Goal: Information Seeking & Learning: Learn about a topic

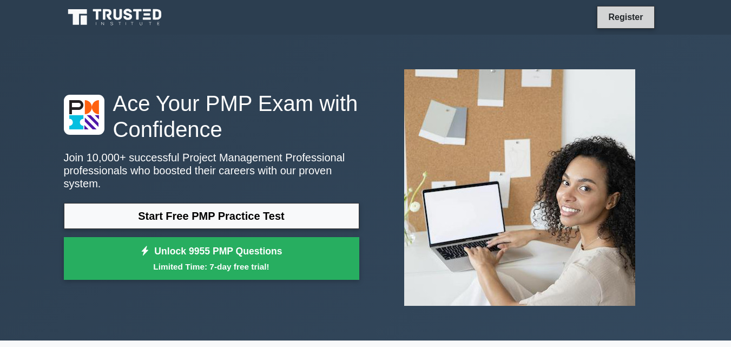
click at [628, 18] on link "Register" at bounding box center [626, 17] width 48 height 14
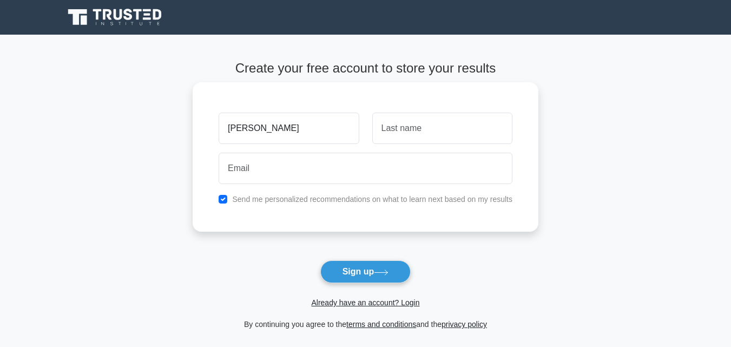
type input "[PERSON_NAME]"
click at [451, 126] on input "text" at bounding box center [442, 128] width 140 height 31
type input "muli"
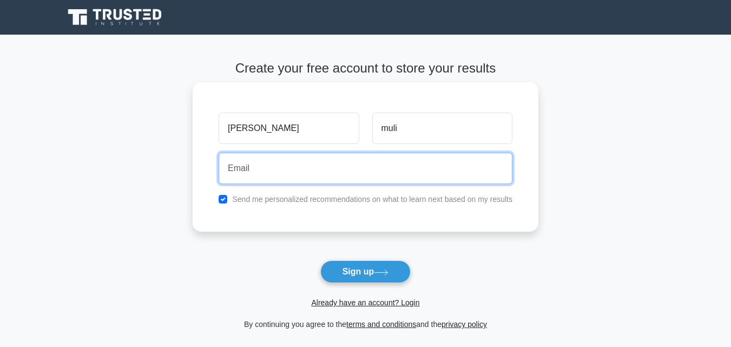
click at [284, 168] on input "email" at bounding box center [366, 168] width 294 height 31
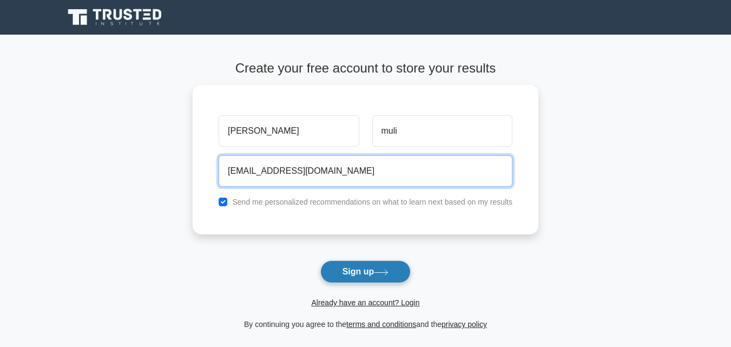
type input "[EMAIL_ADDRESS][DOMAIN_NAME]"
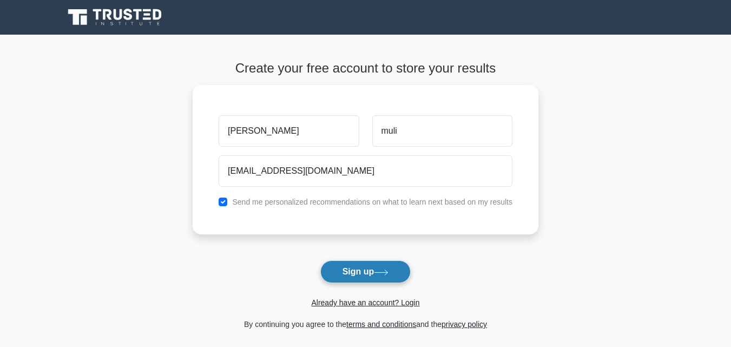
click at [373, 271] on button "Sign up" at bounding box center [365, 271] width 91 height 23
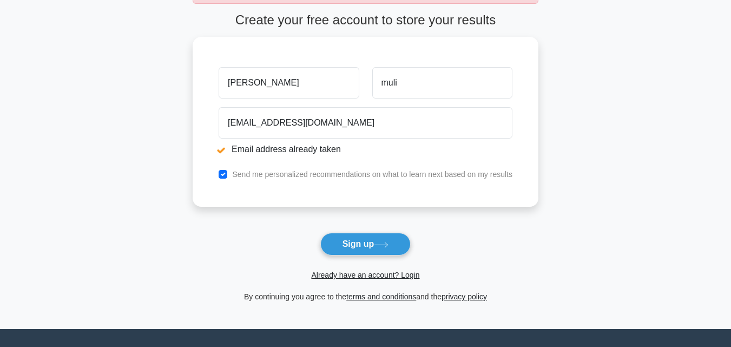
scroll to position [92, 0]
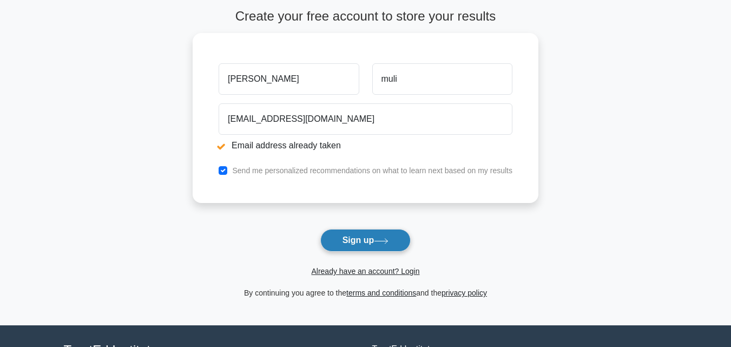
click at [361, 243] on button "Sign up" at bounding box center [365, 240] width 91 height 23
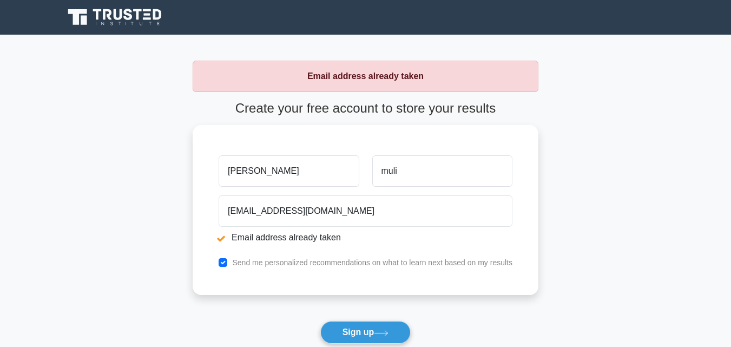
type input "[PERSON_NAME]"
click at [320, 321] on button "Sign up" at bounding box center [365, 332] width 91 height 23
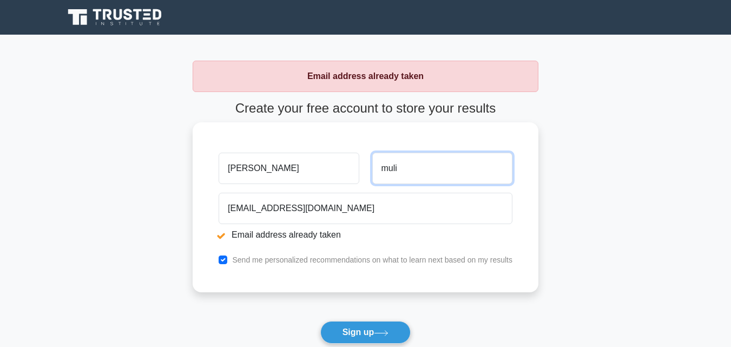
click at [384, 169] on input "muli" at bounding box center [442, 168] width 140 height 31
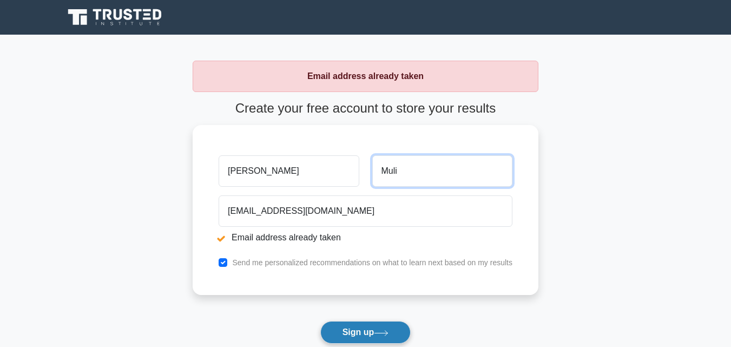
type input "Muli"
click at [360, 334] on button "Sign up" at bounding box center [365, 332] width 91 height 23
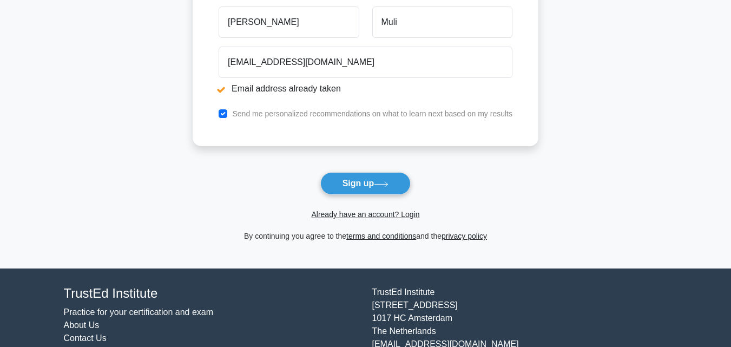
scroll to position [152, 0]
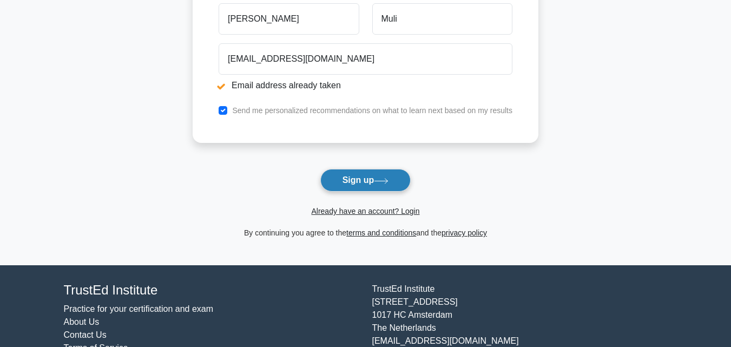
click at [359, 182] on button "Sign up" at bounding box center [365, 180] width 91 height 23
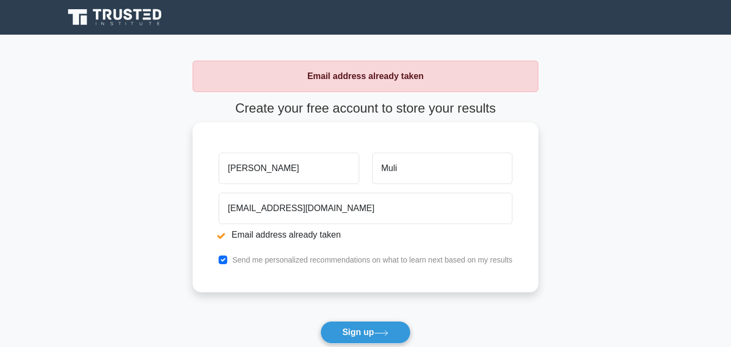
click at [277, 168] on input "[PERSON_NAME]" at bounding box center [289, 168] width 140 height 31
type input "S"
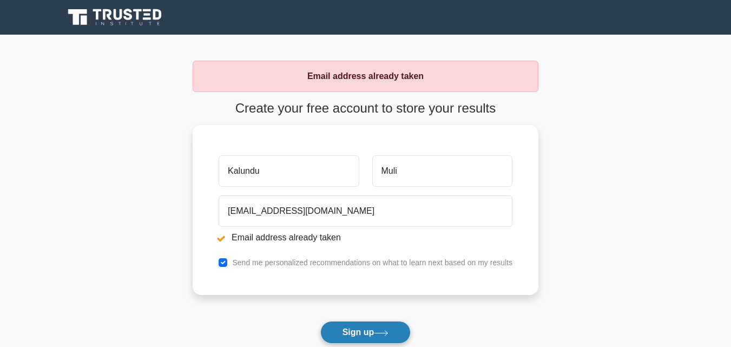
type input "Kalundu"
click at [374, 330] on button "Sign up" at bounding box center [365, 332] width 91 height 23
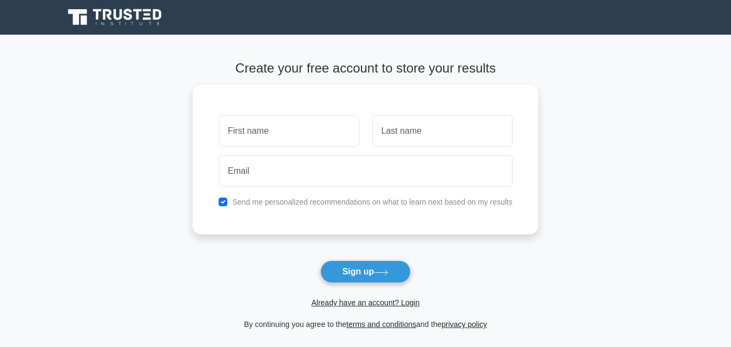
click at [626, 196] on main "Create your free account to store your results Send me personalized recommendat…" at bounding box center [365, 196] width 731 height 322
click at [360, 268] on button "Sign up" at bounding box center [365, 271] width 91 height 23
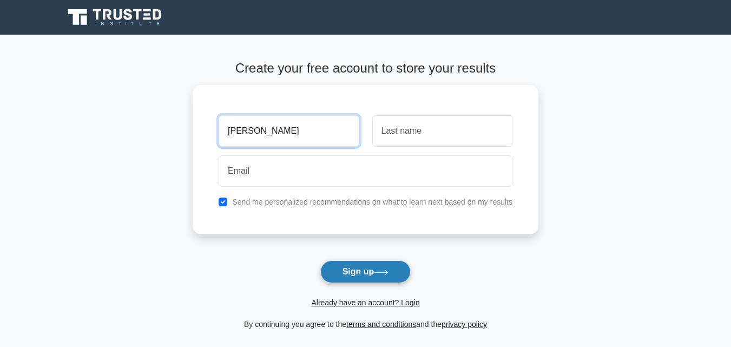
type input "[PERSON_NAME]"
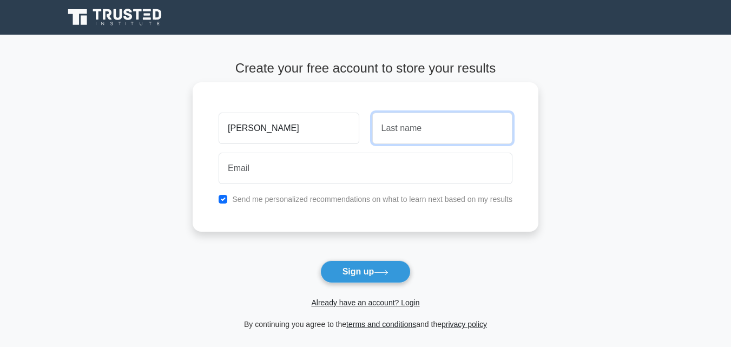
click at [420, 133] on input "text" at bounding box center [442, 128] width 140 height 31
type input "Muli"
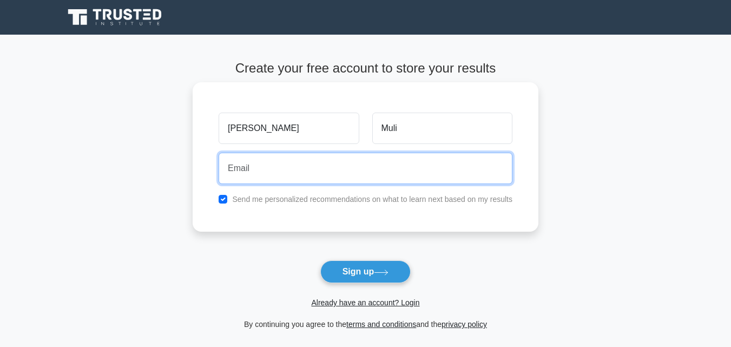
click at [261, 168] on input "email" at bounding box center [366, 168] width 294 height 31
type input "muli.samson26@gmail.com"
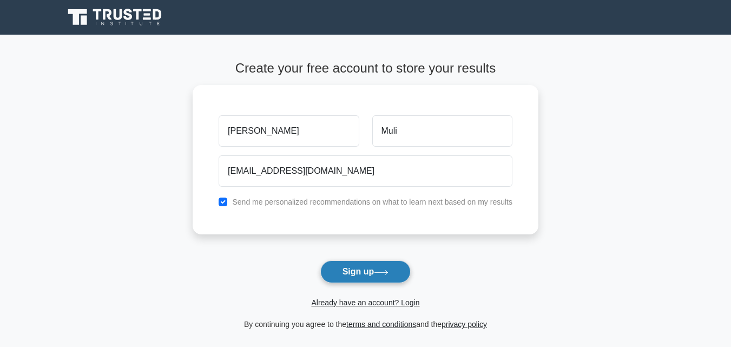
click at [370, 273] on button "Sign up" at bounding box center [365, 271] width 91 height 23
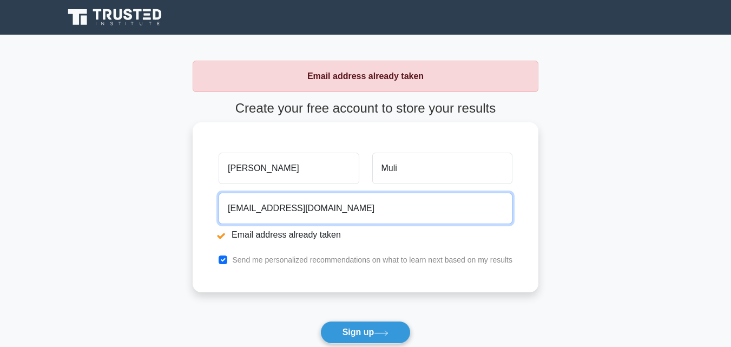
click at [350, 208] on input "[EMAIL_ADDRESS][DOMAIN_NAME]" at bounding box center [366, 208] width 294 height 31
type input "m"
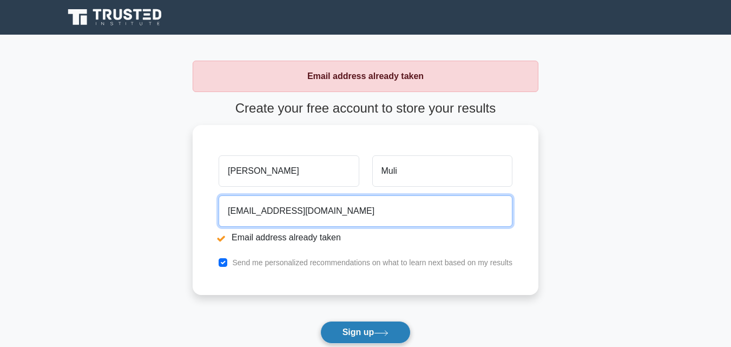
type input "[EMAIL_ADDRESS][DOMAIN_NAME]"
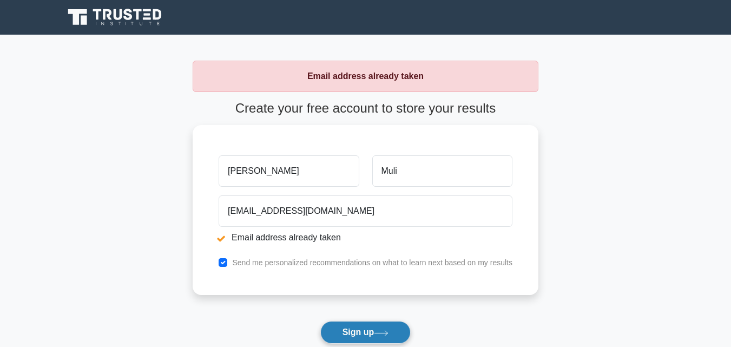
click at [378, 325] on button "Sign up" at bounding box center [365, 332] width 91 height 23
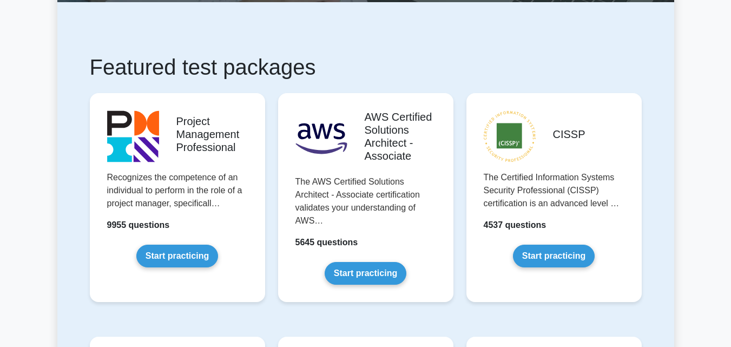
scroll to position [160, 0]
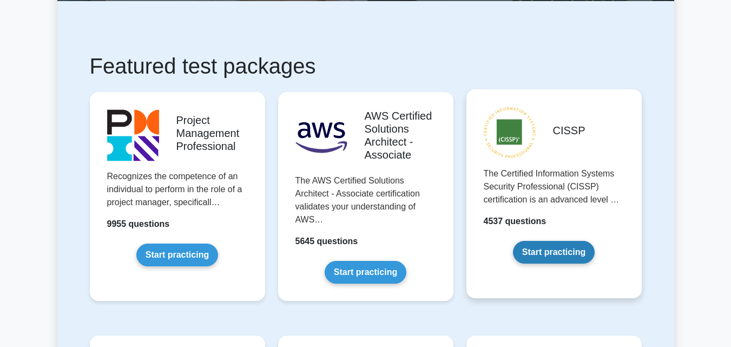
click at [545, 251] on link "Start practicing" at bounding box center [554, 252] width 82 height 23
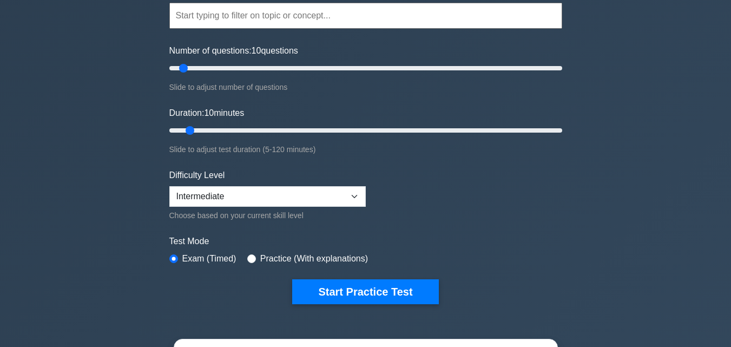
scroll to position [124, 0]
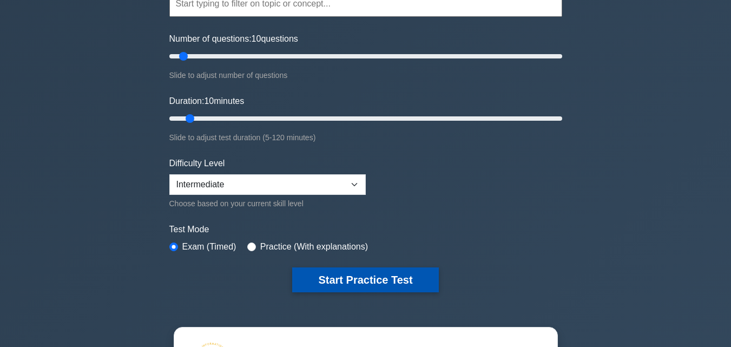
click at [384, 281] on button "Start Practice Test" at bounding box center [365, 279] width 146 height 25
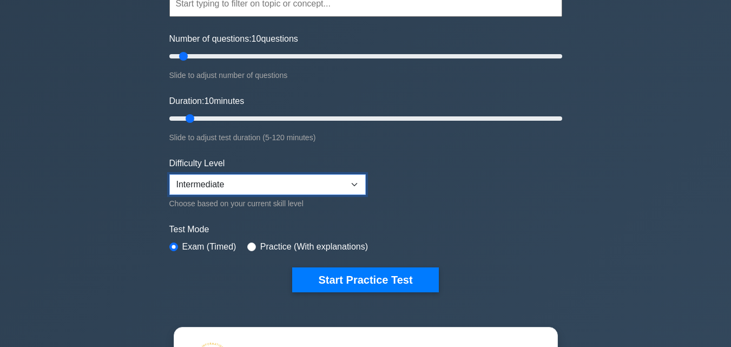
click at [360, 180] on select "Beginner Intermediate Expert" at bounding box center [267, 184] width 196 height 21
select select "beginner"
click at [169, 174] on select "Beginner Intermediate Expert" at bounding box center [267, 184] width 196 height 21
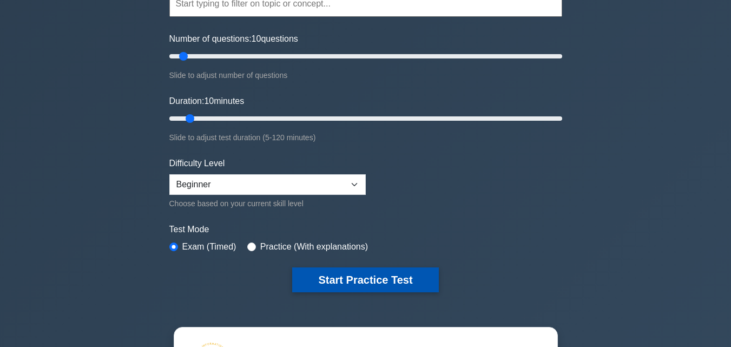
click at [374, 280] on button "Start Practice Test" at bounding box center [365, 279] width 146 height 25
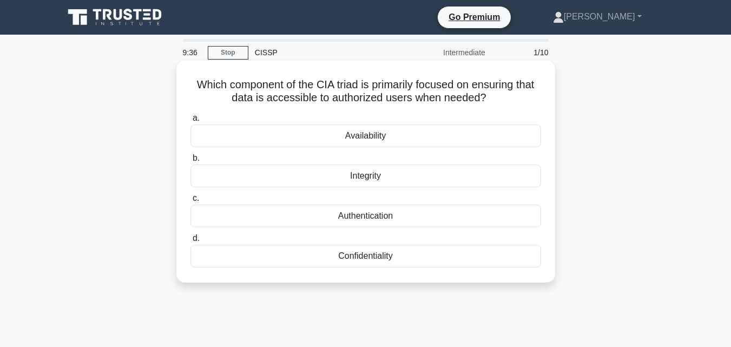
click at [394, 262] on div "Confidentiality" at bounding box center [365, 256] width 351 height 23
click at [190, 242] on input "d. Confidentiality" at bounding box center [190, 238] width 0 height 7
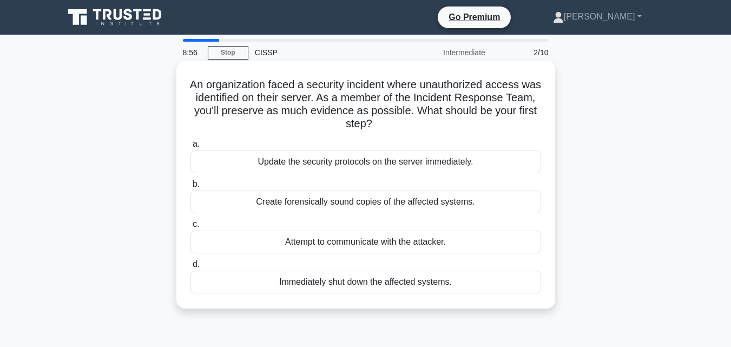
click at [389, 204] on div "Create forensically sound copies of the affected systems." at bounding box center [365, 201] width 351 height 23
click at [190, 188] on input "b. Create forensically sound copies of the affected systems." at bounding box center [190, 184] width 0 height 7
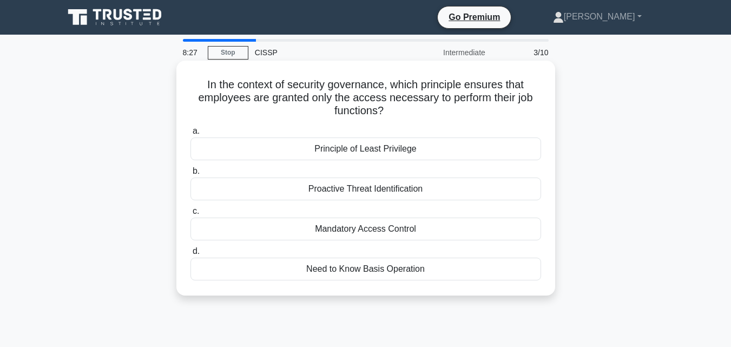
click at [411, 157] on div "Principle of Least Privilege" at bounding box center [365, 148] width 351 height 23
click at [190, 135] on input "a. Principle of Least Privilege" at bounding box center [190, 131] width 0 height 7
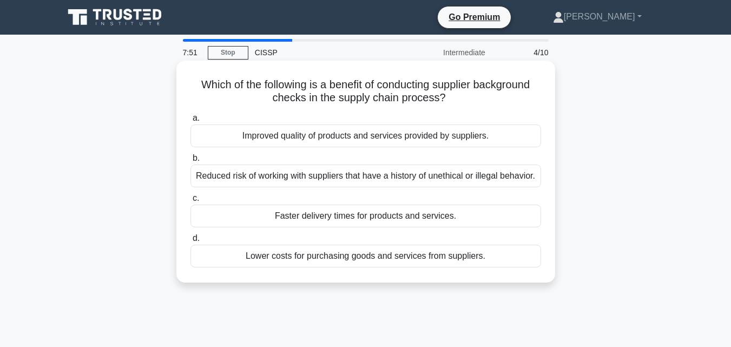
click at [418, 182] on div "Reduced risk of working with suppliers that have a history of unethical or ille…" at bounding box center [365, 175] width 351 height 23
click at [190, 162] on input "b. Reduced risk of working with suppliers that have a history of unethical or i…" at bounding box center [190, 158] width 0 height 7
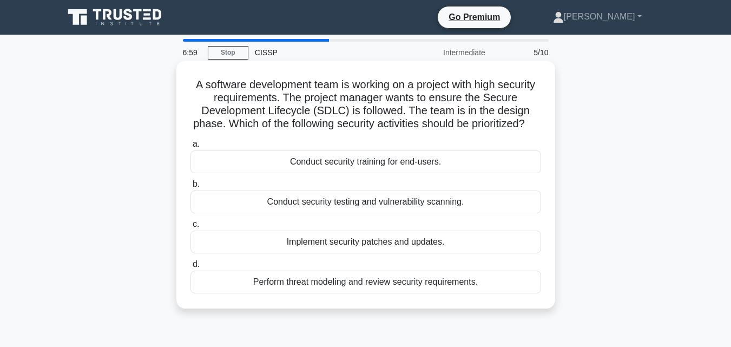
click at [438, 213] on div "Conduct security testing and vulnerability scanning." at bounding box center [365, 201] width 351 height 23
click at [190, 188] on input "b. Conduct security testing and vulnerability scanning." at bounding box center [190, 184] width 0 height 7
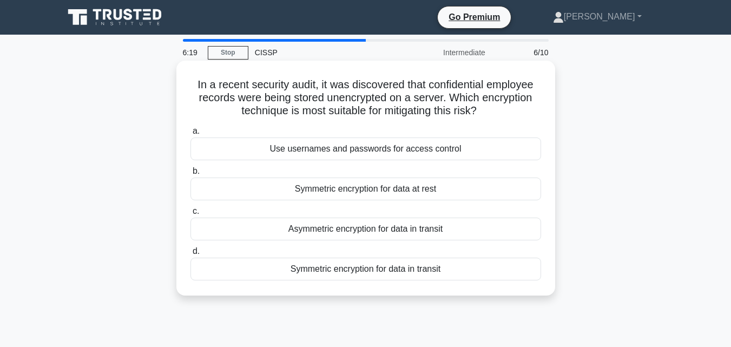
click at [392, 192] on div "Symmetric encryption for data at rest" at bounding box center [365, 188] width 351 height 23
click at [190, 175] on input "b. Symmetric encryption for data at rest" at bounding box center [190, 171] width 0 height 7
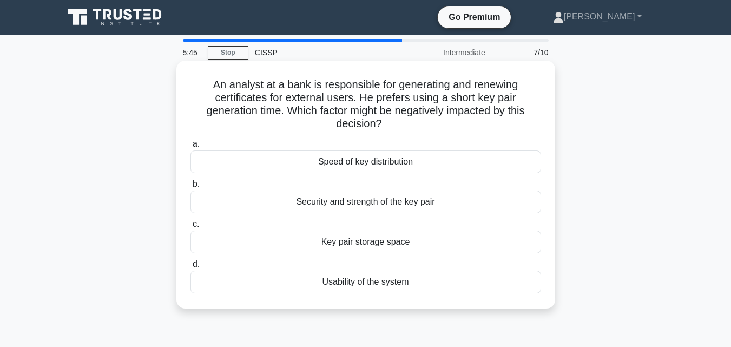
click at [445, 206] on div "Security and strength of the key pair" at bounding box center [365, 201] width 351 height 23
click at [190, 188] on input "b. Security and strength of the key pair" at bounding box center [190, 184] width 0 height 7
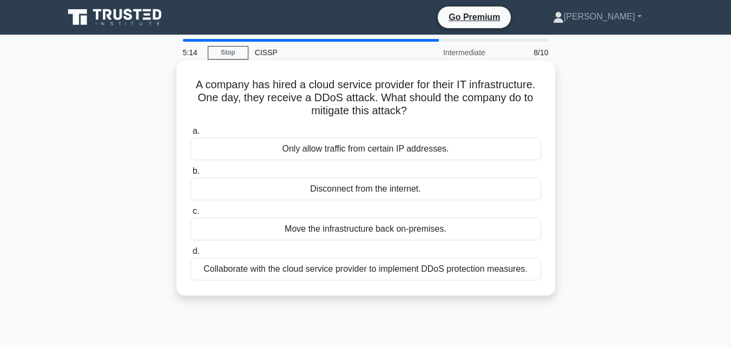
click at [458, 275] on div "Collaborate with the cloud service provider to implement DDoS protection measur…" at bounding box center [365, 269] width 351 height 23
click at [190, 255] on input "d. Collaborate with the cloud service provider to implement DDoS protection mea…" at bounding box center [190, 251] width 0 height 7
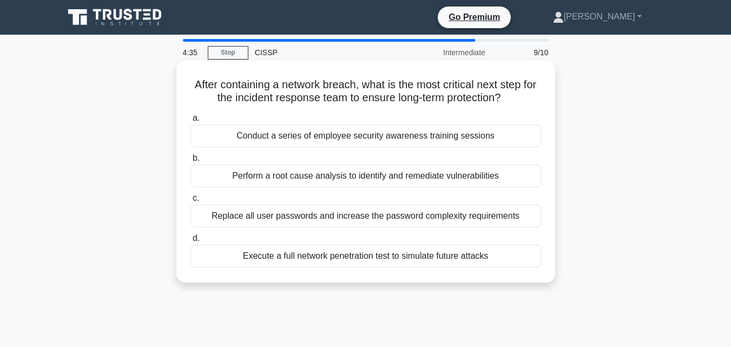
click at [387, 182] on div "Perform a root cause analysis to identify and remediate vulnerabilities" at bounding box center [365, 175] width 351 height 23
click at [190, 162] on input "b. Perform a root cause analysis to identify and remediate vulnerabilities" at bounding box center [190, 158] width 0 height 7
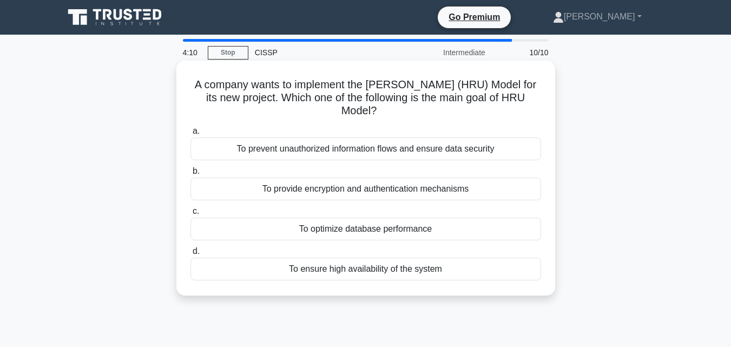
click at [437, 152] on div "To prevent unauthorized information flows and ensure data security" at bounding box center [365, 148] width 351 height 23
click at [190, 135] on input "a. To prevent unauthorized information flows and ensure data security" at bounding box center [190, 131] width 0 height 7
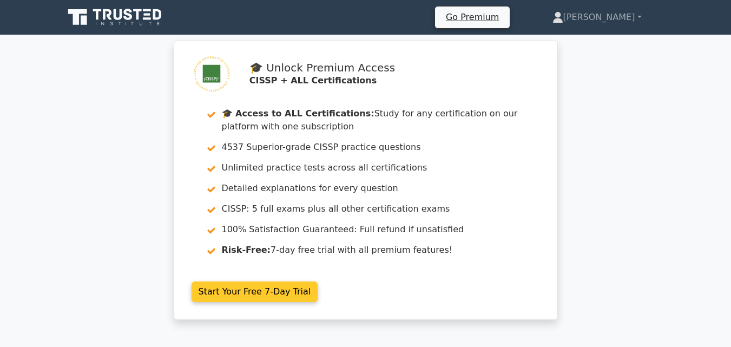
click at [288, 290] on link "Start Your Free 7-Day Trial" at bounding box center [255, 291] width 127 height 21
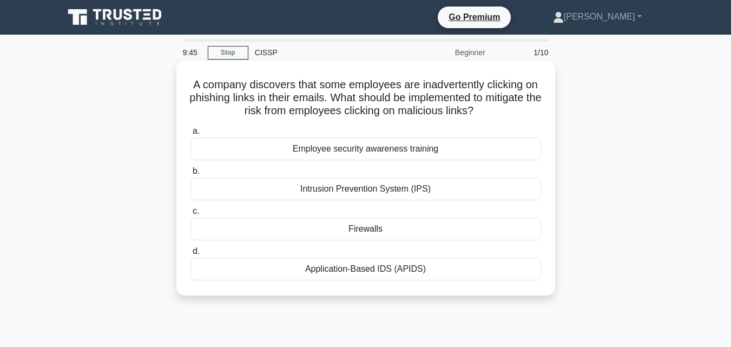
click at [435, 159] on div "Employee security awareness training" at bounding box center [365, 148] width 351 height 23
click at [190, 135] on input "a. Employee security awareness training" at bounding box center [190, 131] width 0 height 7
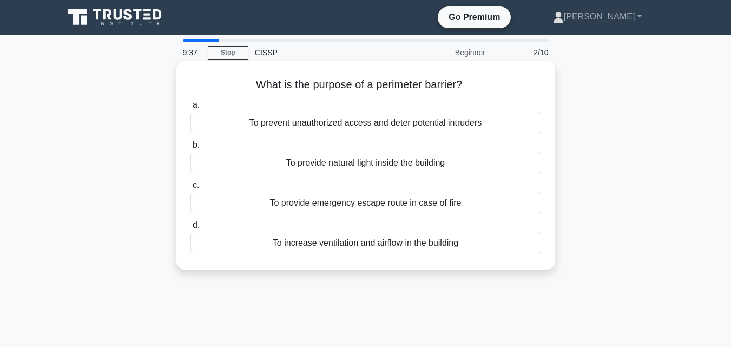
click at [454, 125] on div "To prevent unauthorized access and deter potential intruders" at bounding box center [365, 122] width 351 height 23
click at [190, 109] on input "a. To prevent unauthorized access and deter potential intruders" at bounding box center [190, 105] width 0 height 7
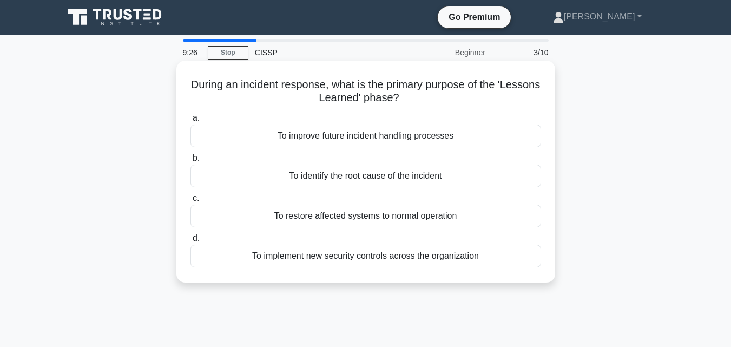
click at [423, 143] on div "To improve future incident handling processes" at bounding box center [365, 135] width 351 height 23
click at [190, 122] on input "a. To improve future incident handling processes" at bounding box center [190, 118] width 0 height 7
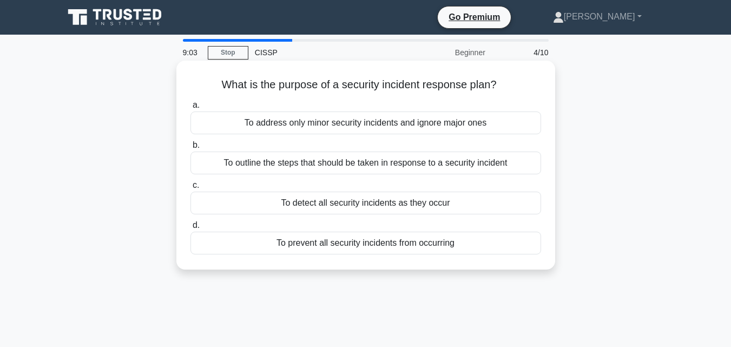
click at [440, 170] on div "To outline the steps that should be taken in response to a security incident" at bounding box center [365, 163] width 351 height 23
click at [190, 149] on input "b. To outline the steps that should be taken in response to a security incident" at bounding box center [190, 145] width 0 height 7
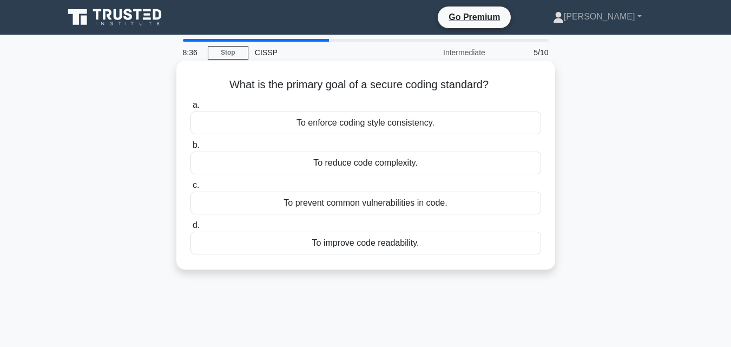
click at [419, 205] on div "To prevent common vulnerabilities in code." at bounding box center [365, 203] width 351 height 23
click at [190, 189] on input "c. To prevent common vulnerabilities in code." at bounding box center [190, 185] width 0 height 7
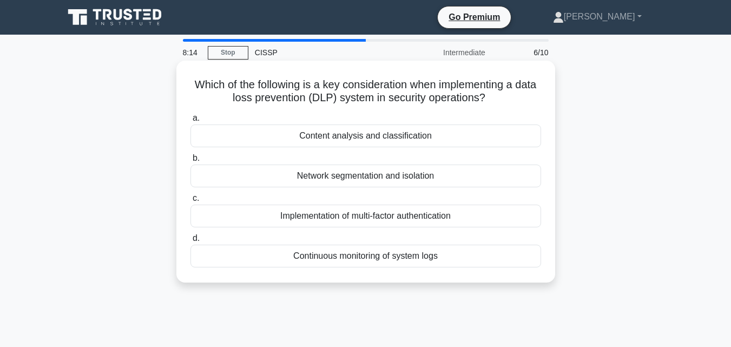
click at [396, 264] on div "Continuous monitoring of system logs" at bounding box center [365, 256] width 351 height 23
click at [190, 242] on input "d. Continuous monitoring of system logs" at bounding box center [190, 238] width 0 height 7
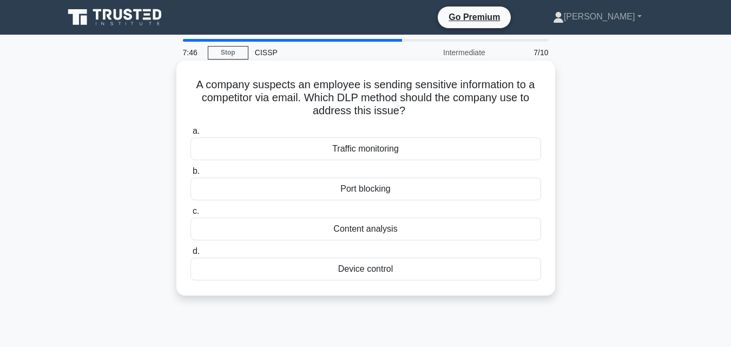
click at [385, 235] on div "Content analysis" at bounding box center [365, 229] width 351 height 23
click at [190, 215] on input "c. Content analysis" at bounding box center [190, 211] width 0 height 7
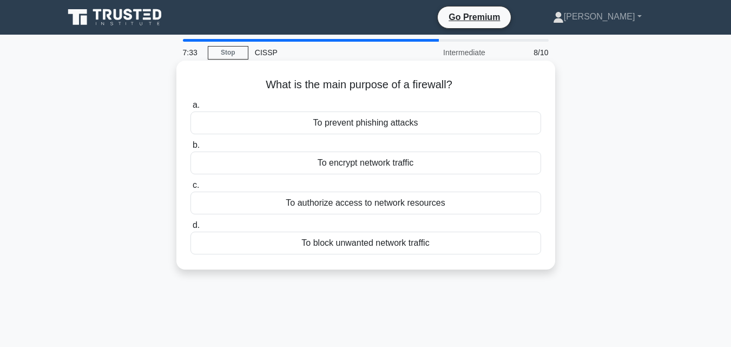
click at [415, 205] on div "To authorize access to network resources" at bounding box center [365, 203] width 351 height 23
click at [190, 189] on input "c. To authorize access to network resources" at bounding box center [190, 185] width 0 height 7
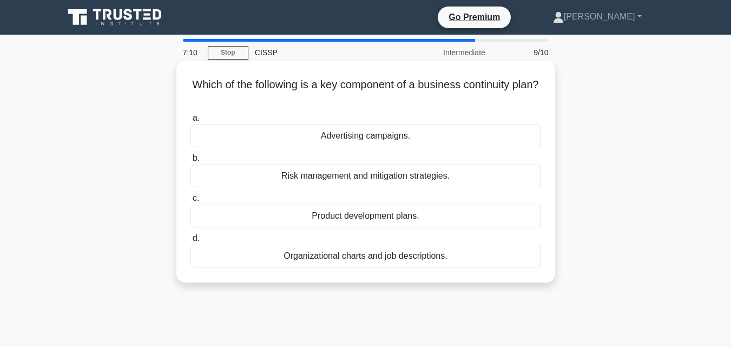
click at [442, 180] on div "Risk management and mitigation strategies." at bounding box center [365, 175] width 351 height 23
click at [190, 162] on input "b. Risk management and mitigation strategies." at bounding box center [190, 158] width 0 height 7
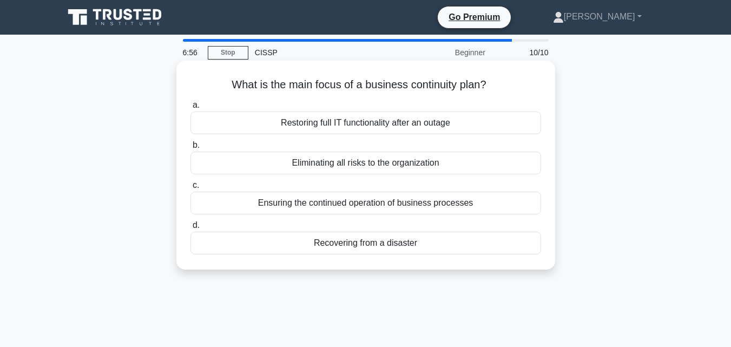
click at [443, 127] on div "Restoring full IT functionality after an outage" at bounding box center [365, 122] width 351 height 23
click at [190, 109] on input "a. Restoring full IT functionality after an outage" at bounding box center [190, 105] width 0 height 7
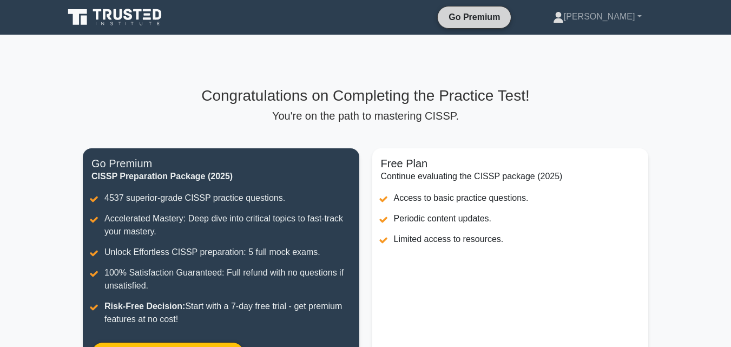
click at [506, 17] on link "Go Premium" at bounding box center [474, 17] width 64 height 14
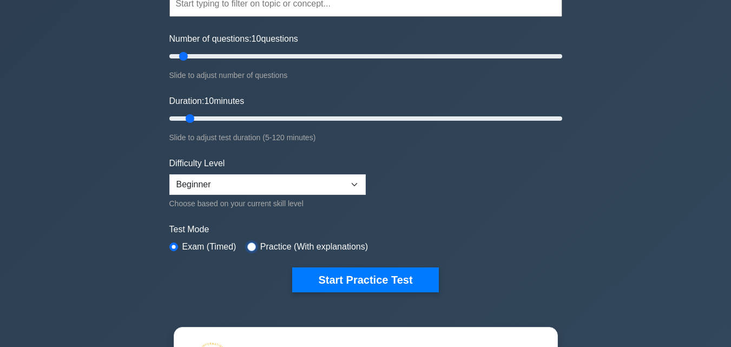
click at [252, 245] on input "radio" at bounding box center [251, 246] width 9 height 9
radio input "true"
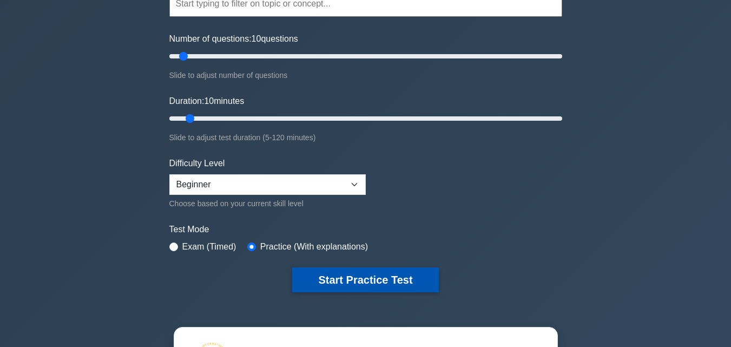
click at [389, 275] on button "Start Practice Test" at bounding box center [365, 279] width 146 height 25
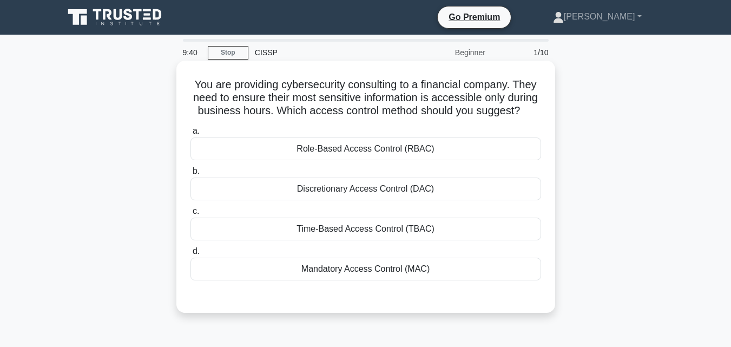
click at [405, 240] on div "Time-Based Access Control (TBAC)" at bounding box center [365, 229] width 351 height 23
click at [190, 215] on input "c. Time-Based Access Control (TBAC)" at bounding box center [190, 211] width 0 height 7
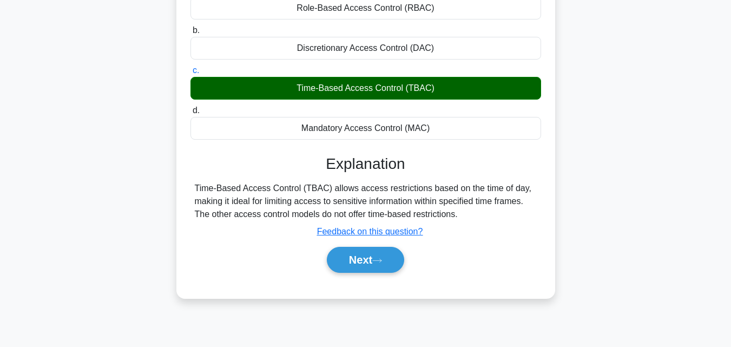
scroll to position [142, 0]
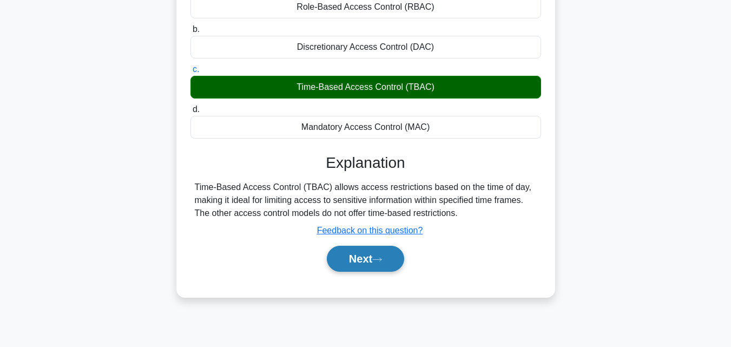
click at [365, 272] on button "Next" at bounding box center [365, 259] width 77 height 26
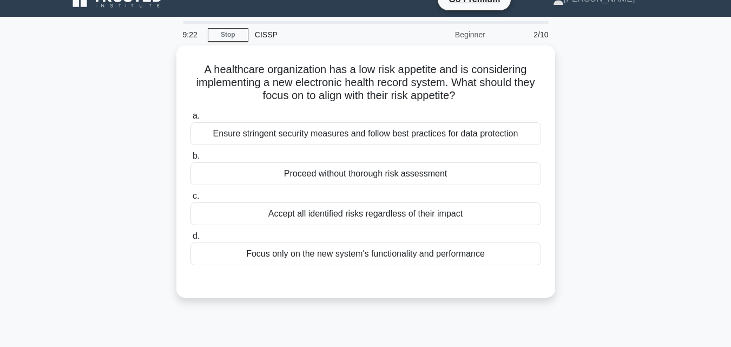
scroll to position [17, 0]
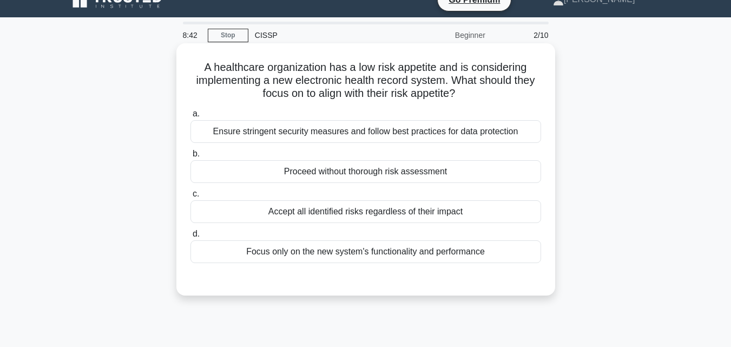
click at [449, 218] on div "Accept all identified risks regardless of their impact" at bounding box center [365, 211] width 351 height 23
click at [190, 198] on input "c. Accept all identified risks regardless of their impact" at bounding box center [190, 193] width 0 height 7
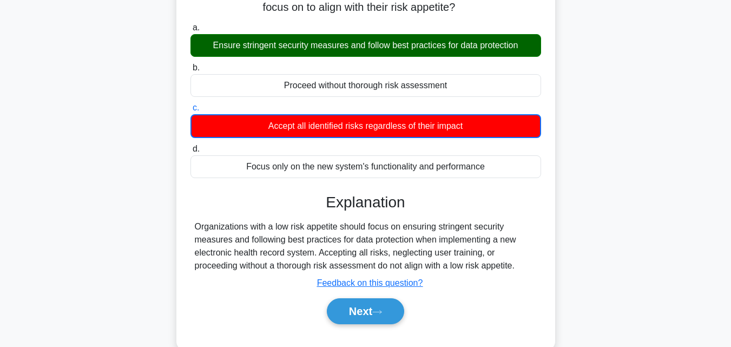
scroll to position [115, 0]
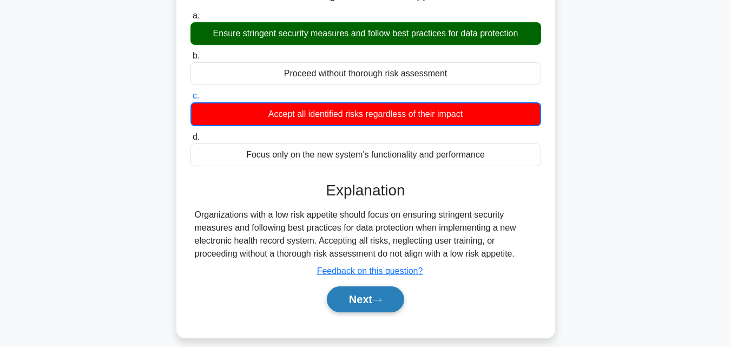
click at [371, 299] on button "Next" at bounding box center [365, 299] width 77 height 26
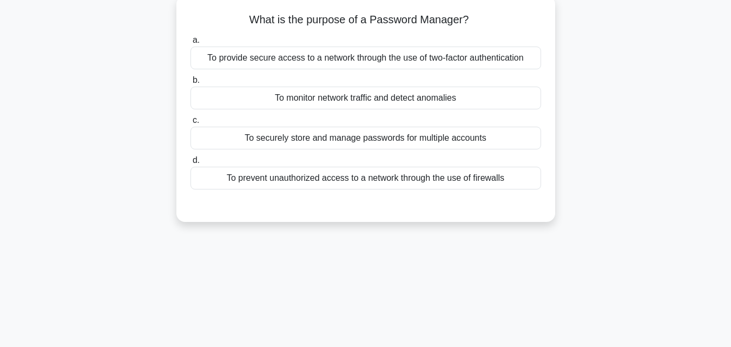
scroll to position [0, 0]
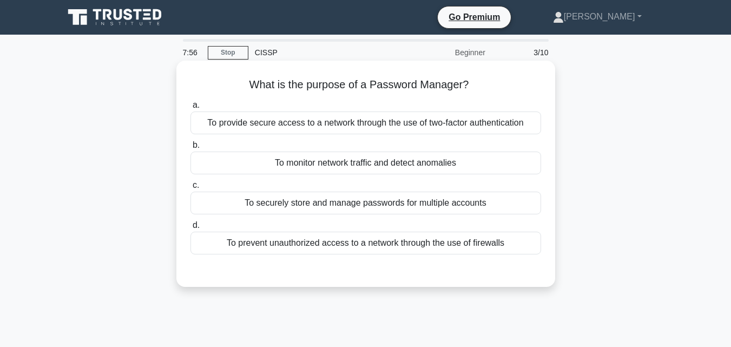
click at [407, 170] on div "To monitor network traffic and detect anomalies" at bounding box center [365, 163] width 351 height 23
click at [190, 149] on input "b. To monitor network traffic and detect anomalies" at bounding box center [190, 145] width 0 height 7
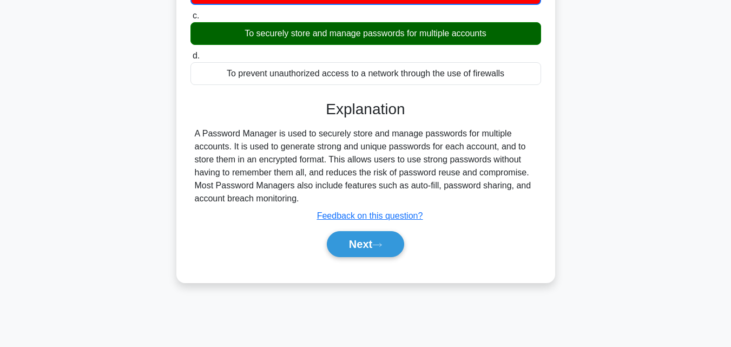
scroll to position [175, 0]
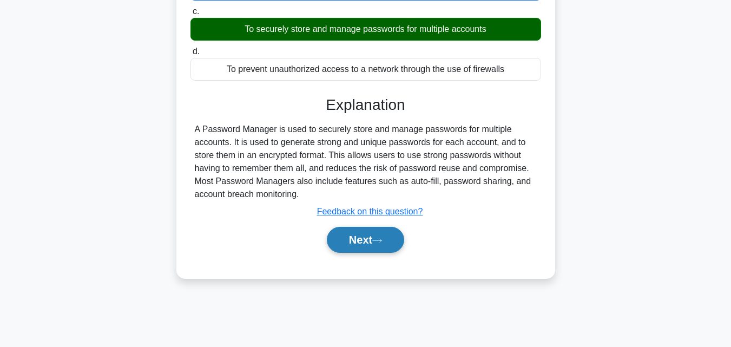
click at [376, 240] on button "Next" at bounding box center [365, 240] width 77 height 26
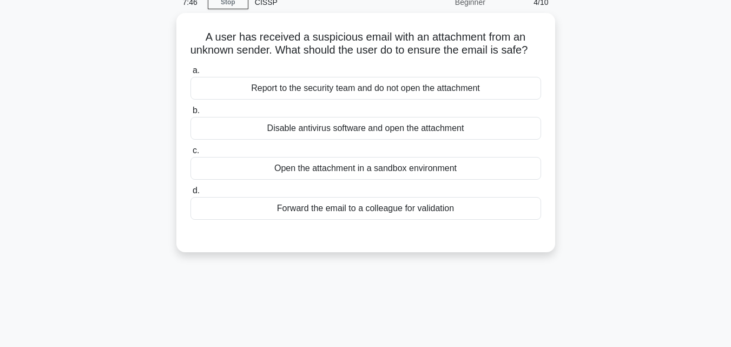
scroll to position [50, 0]
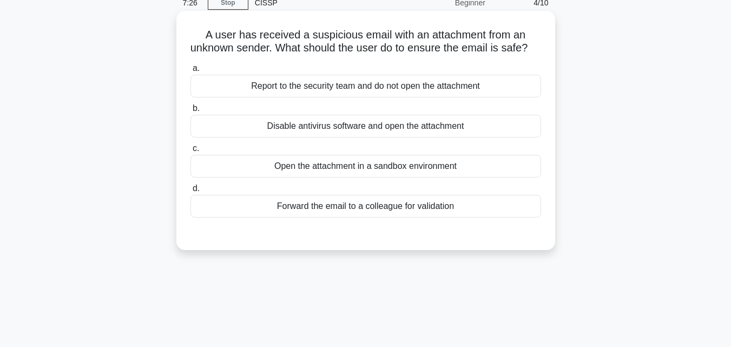
click at [387, 97] on div "Report to the security team and do not open the attachment" at bounding box center [365, 86] width 351 height 23
click at [190, 72] on input "a. Report to the security team and do not open the attachment" at bounding box center [190, 68] width 0 height 7
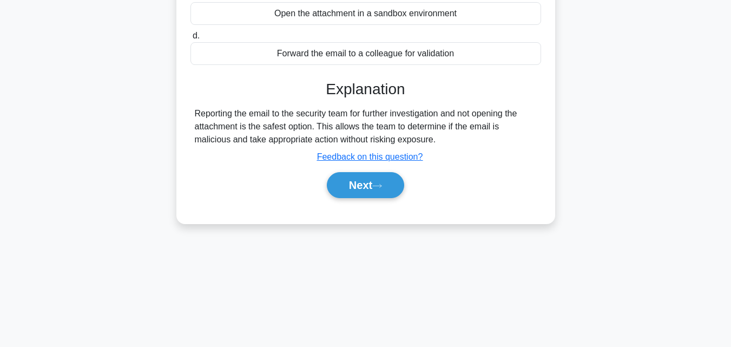
scroll to position [228, 0]
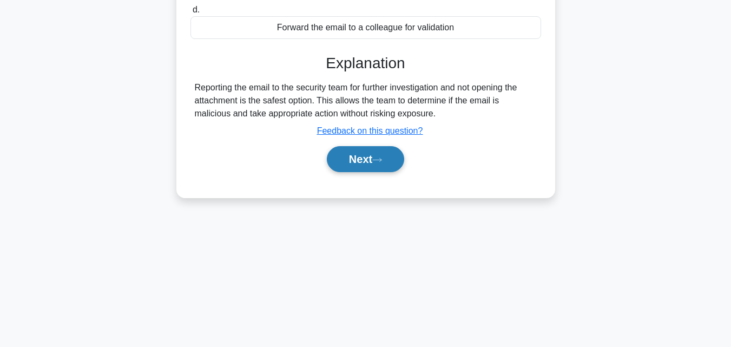
click at [369, 170] on button "Next" at bounding box center [365, 159] width 77 height 26
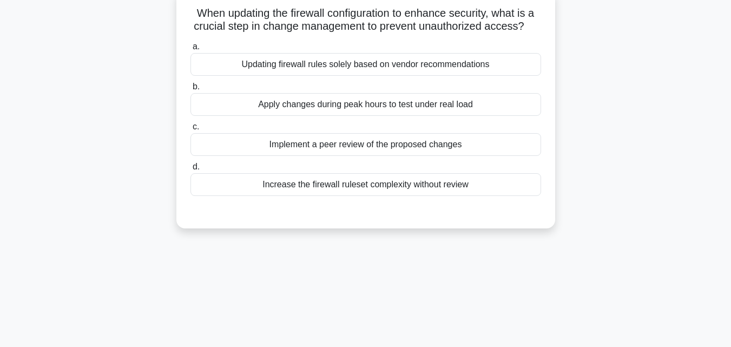
scroll to position [74, 0]
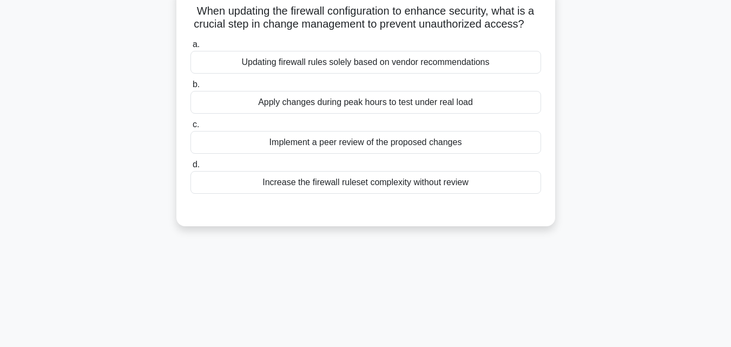
click at [383, 108] on div "Apply changes during peak hours to test under real load" at bounding box center [365, 102] width 351 height 23
click at [190, 88] on input "b. Apply changes during peak hours to test under real load" at bounding box center [190, 84] width 0 height 7
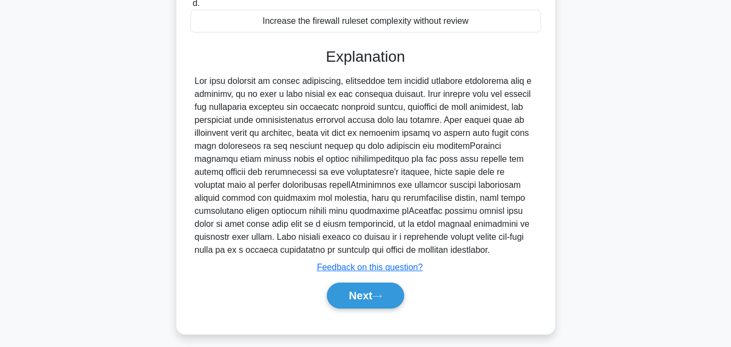
scroll to position [244, 0]
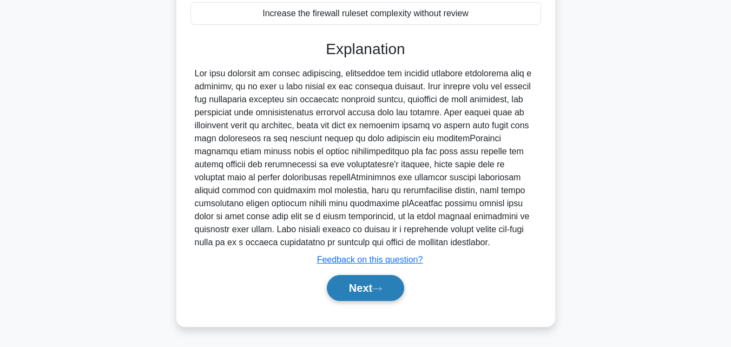
click at [368, 289] on button "Next" at bounding box center [365, 288] width 77 height 26
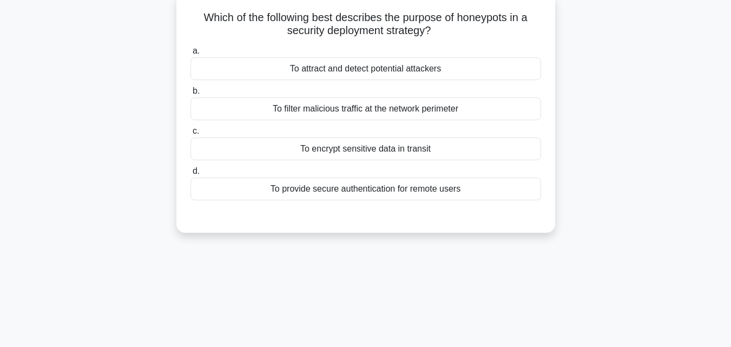
scroll to position [69, 0]
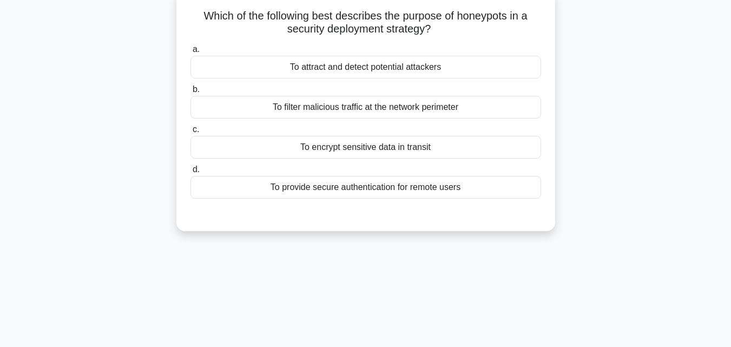
click at [431, 189] on div "To provide secure authentication for remote users" at bounding box center [365, 187] width 351 height 23
click at [190, 173] on input "d. To provide secure authentication for remote users" at bounding box center [190, 169] width 0 height 7
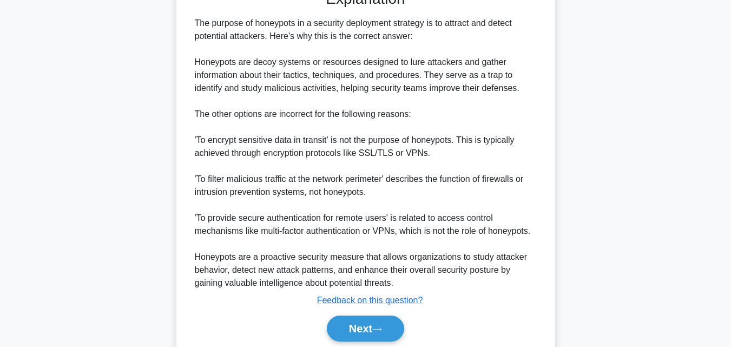
scroll to position [335, 0]
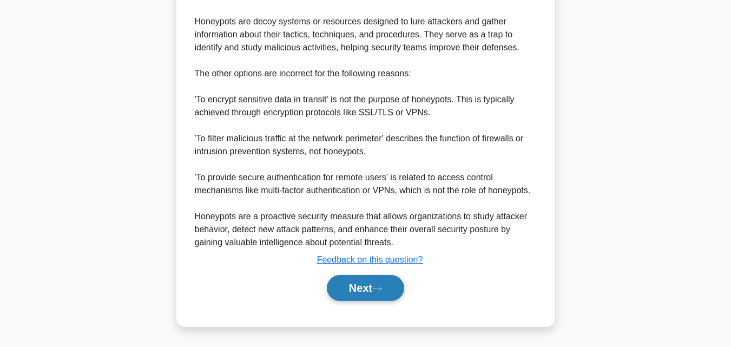
click at [365, 287] on button "Next" at bounding box center [365, 288] width 77 height 26
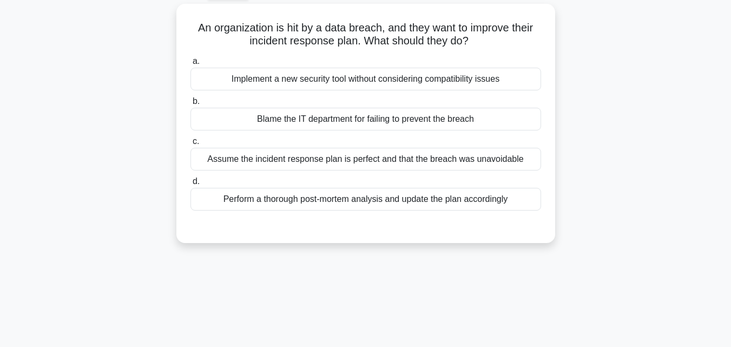
scroll to position [58, 0]
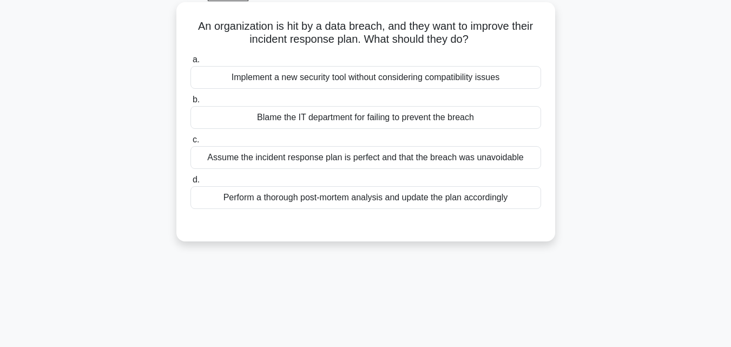
click at [397, 202] on div "Perform a thorough post-mortem analysis and update the plan accordingly" at bounding box center [365, 197] width 351 height 23
click at [190, 183] on input "d. Perform a thorough post-mortem analysis and update the plan accordingly" at bounding box center [190, 179] width 0 height 7
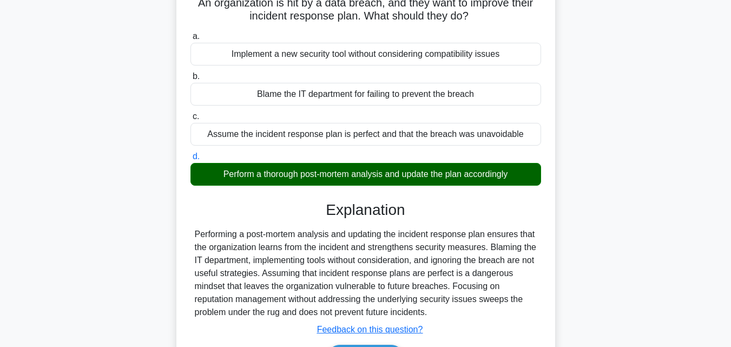
scroll to position [238, 0]
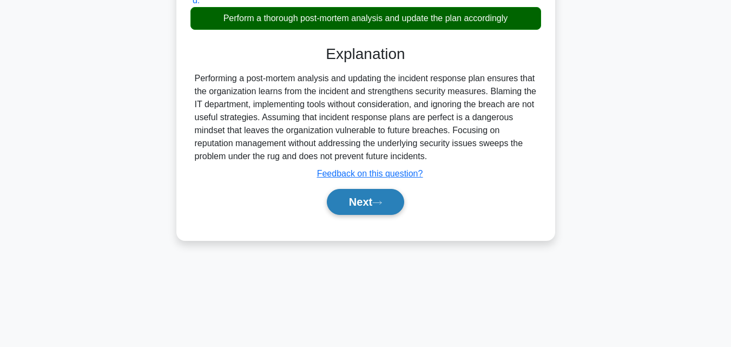
click at [371, 201] on button "Next" at bounding box center [365, 202] width 77 height 26
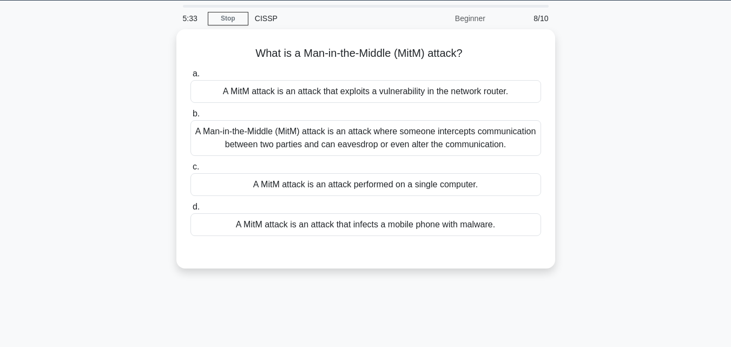
scroll to position [34, 0]
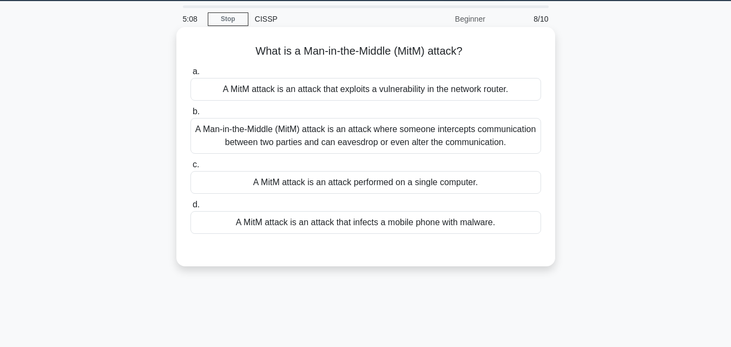
click at [409, 137] on div "A Man-in-the-Middle (MitM) attack is an attack where someone intercepts communi…" at bounding box center [365, 136] width 351 height 36
click at [190, 115] on input "b. A Man-in-the-Middle (MitM) attack is an attack where someone intercepts comm…" at bounding box center [190, 111] width 0 height 7
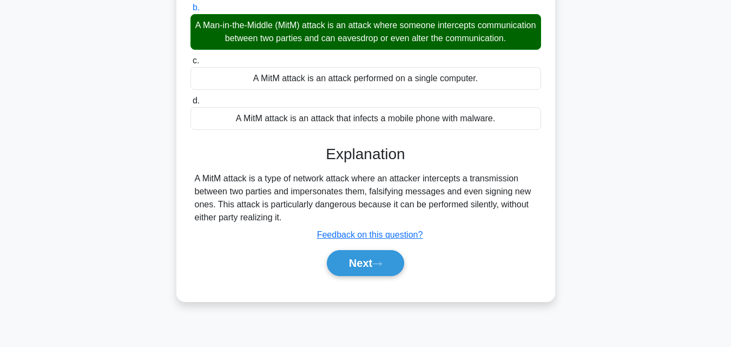
scroll to position [238, 0]
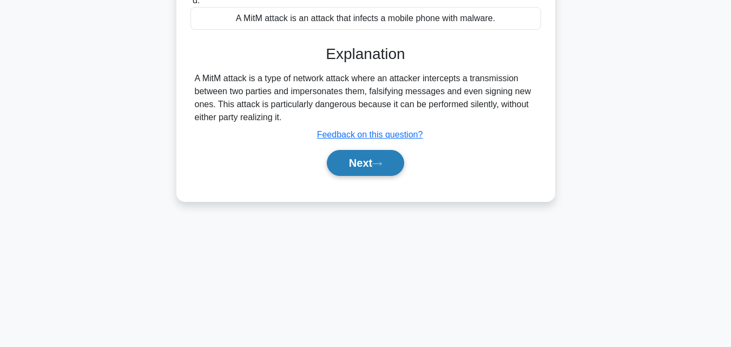
click at [358, 169] on button "Next" at bounding box center [365, 163] width 77 height 26
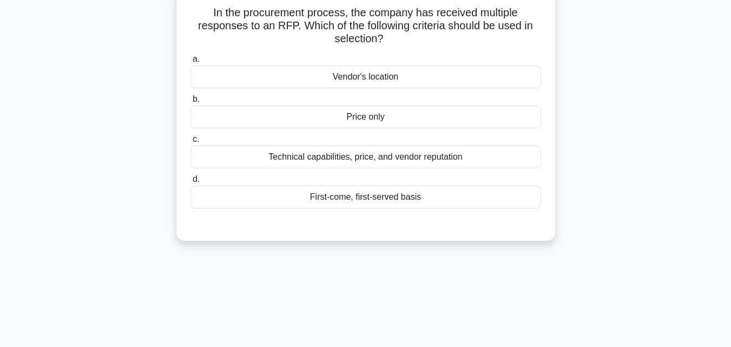
scroll to position [74, 0]
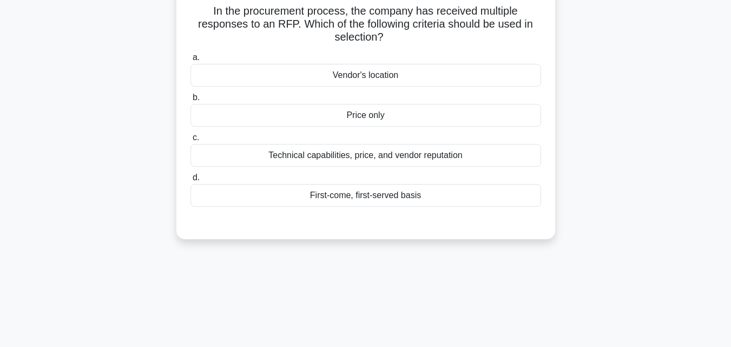
click at [433, 158] on div "Technical capabilities, price, and vendor reputation" at bounding box center [365, 155] width 351 height 23
click at [190, 141] on input "c. Technical capabilities, price, and vendor reputation" at bounding box center [190, 137] width 0 height 7
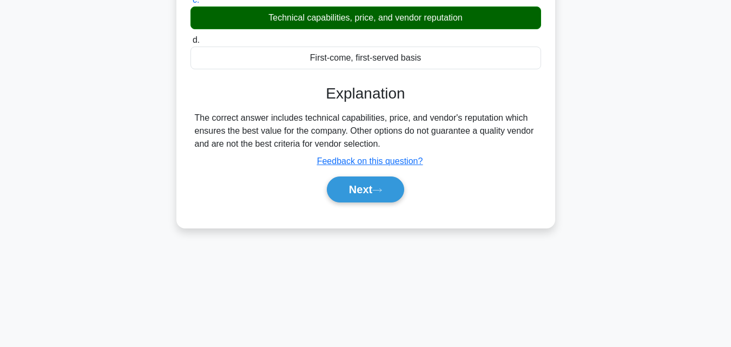
scroll to position [218, 0]
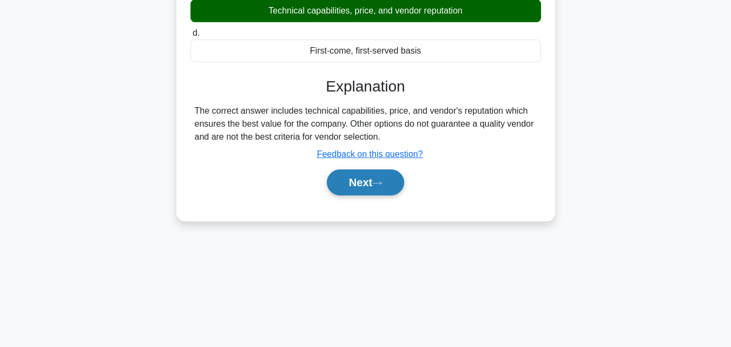
click at [371, 178] on button "Next" at bounding box center [365, 182] width 77 height 26
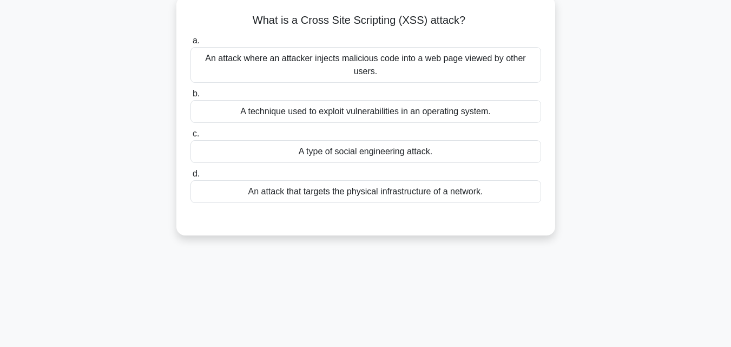
scroll to position [67, 0]
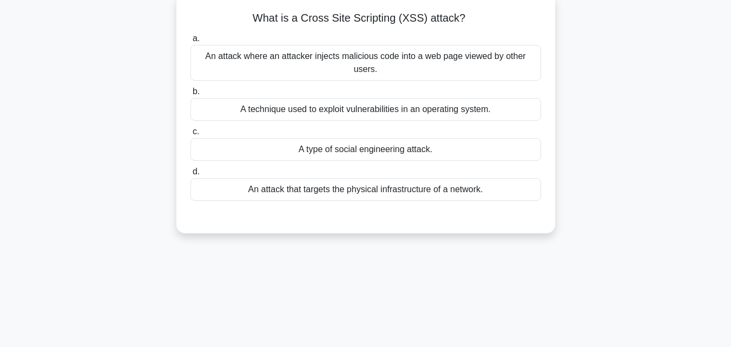
click at [447, 57] on div "An attack where an attacker injects malicious code into a web page viewed by ot…" at bounding box center [365, 63] width 351 height 36
click at [190, 42] on input "a. An attack where an attacker injects malicious code into a web page viewed by…" at bounding box center [190, 38] width 0 height 7
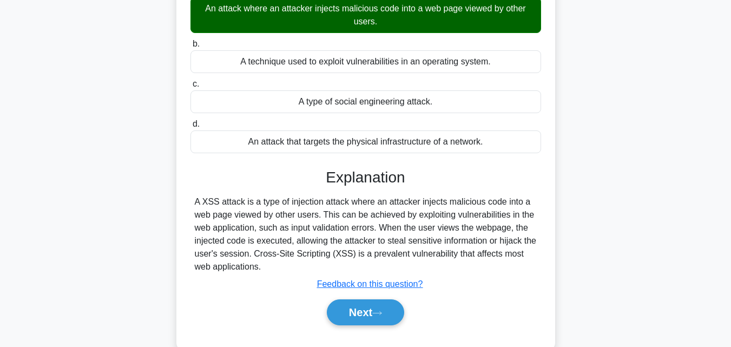
scroll to position [238, 0]
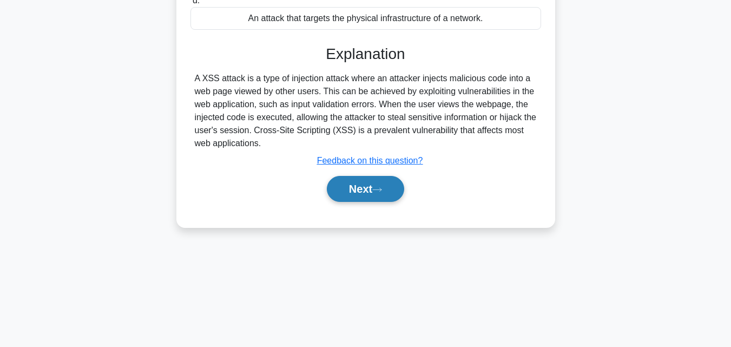
click at [365, 189] on button "Next" at bounding box center [365, 189] width 77 height 26
